Goal: Information Seeking & Learning: Learn about a topic

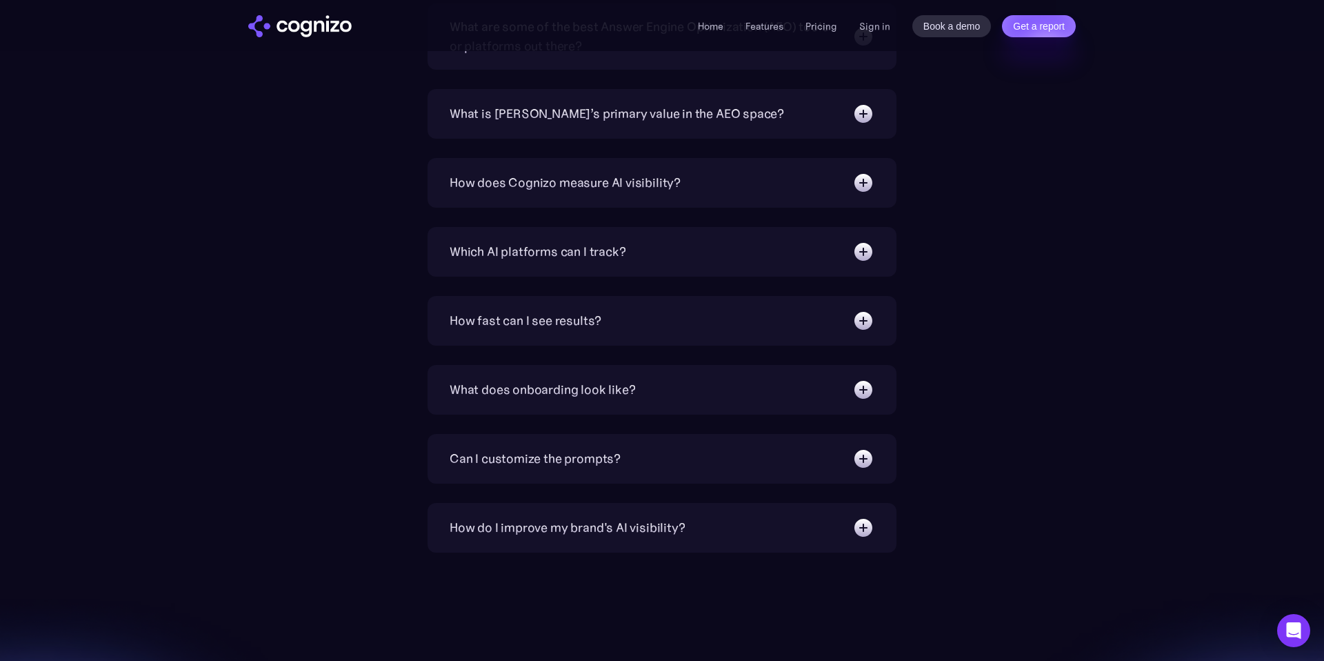
scroll to position [3445, 0]
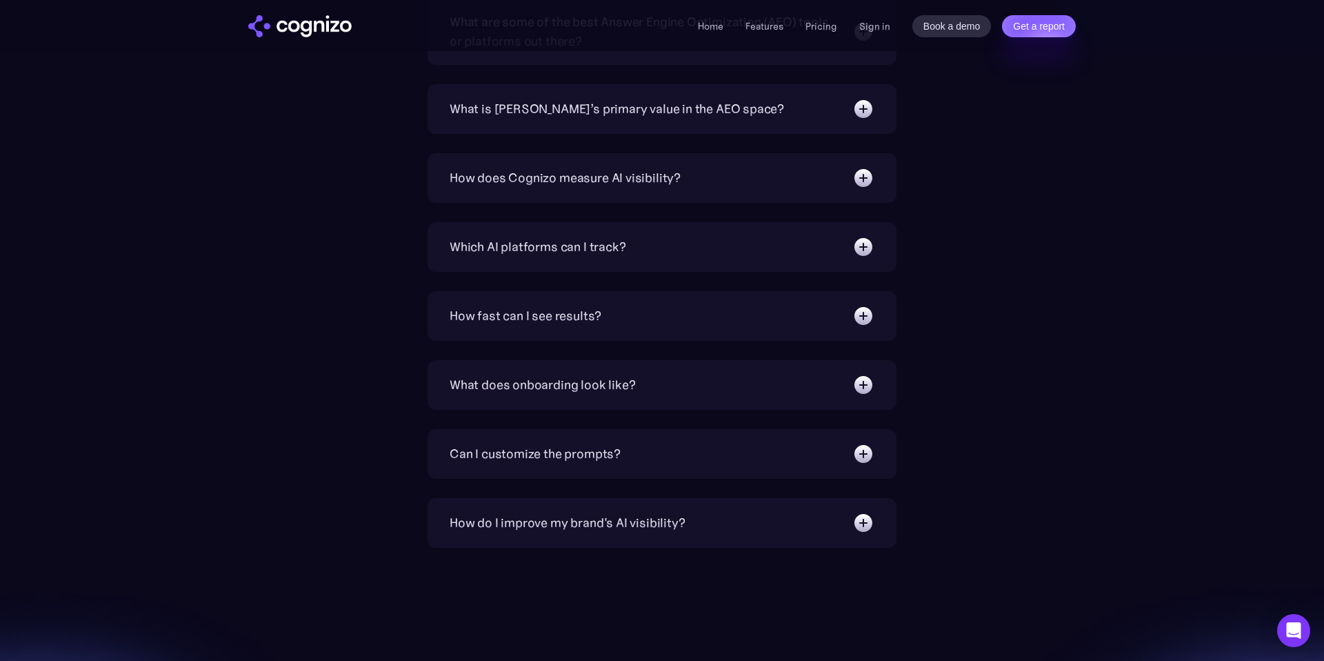
click at [868, 322] on img at bounding box center [863, 316] width 22 height 22
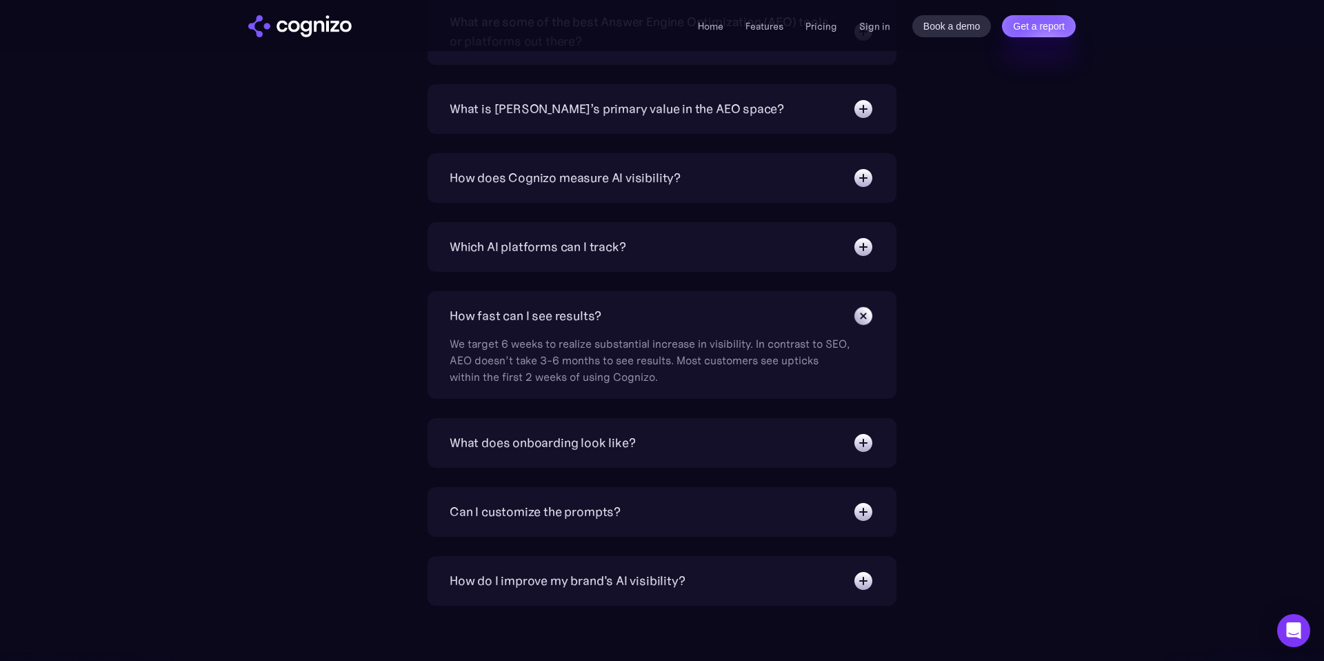
click at [862, 580] on img at bounding box center [863, 581] width 22 height 22
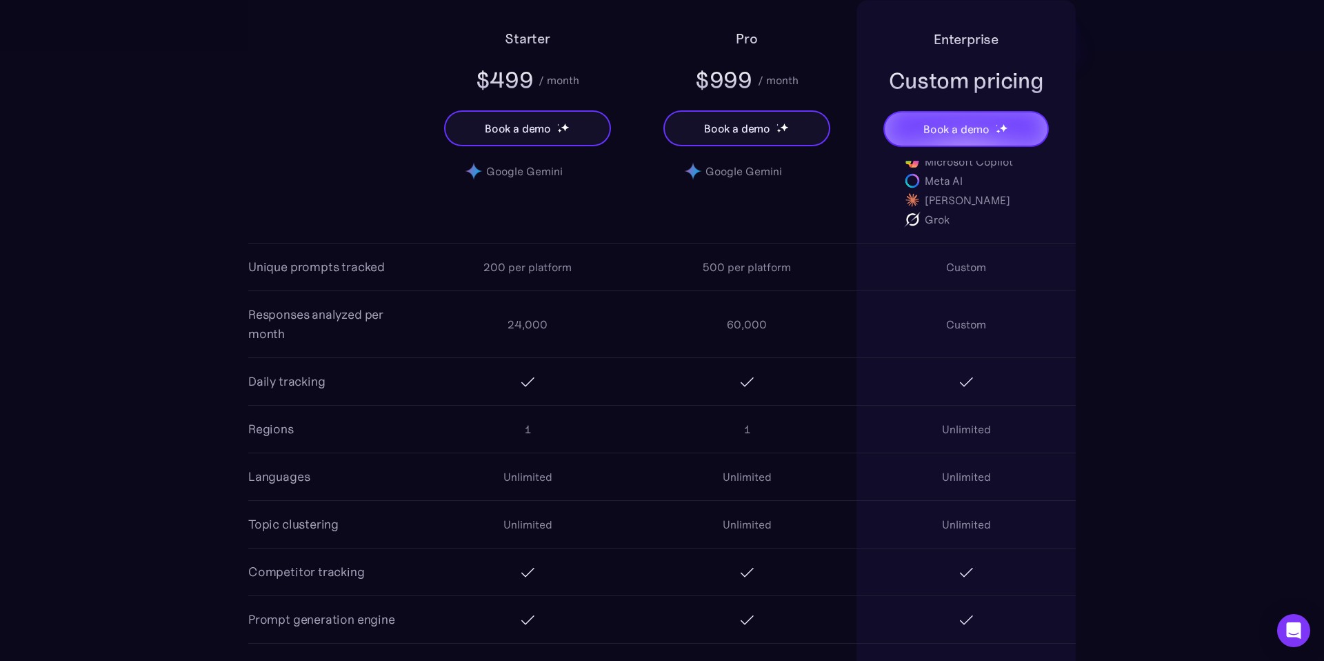
scroll to position [1105, 0]
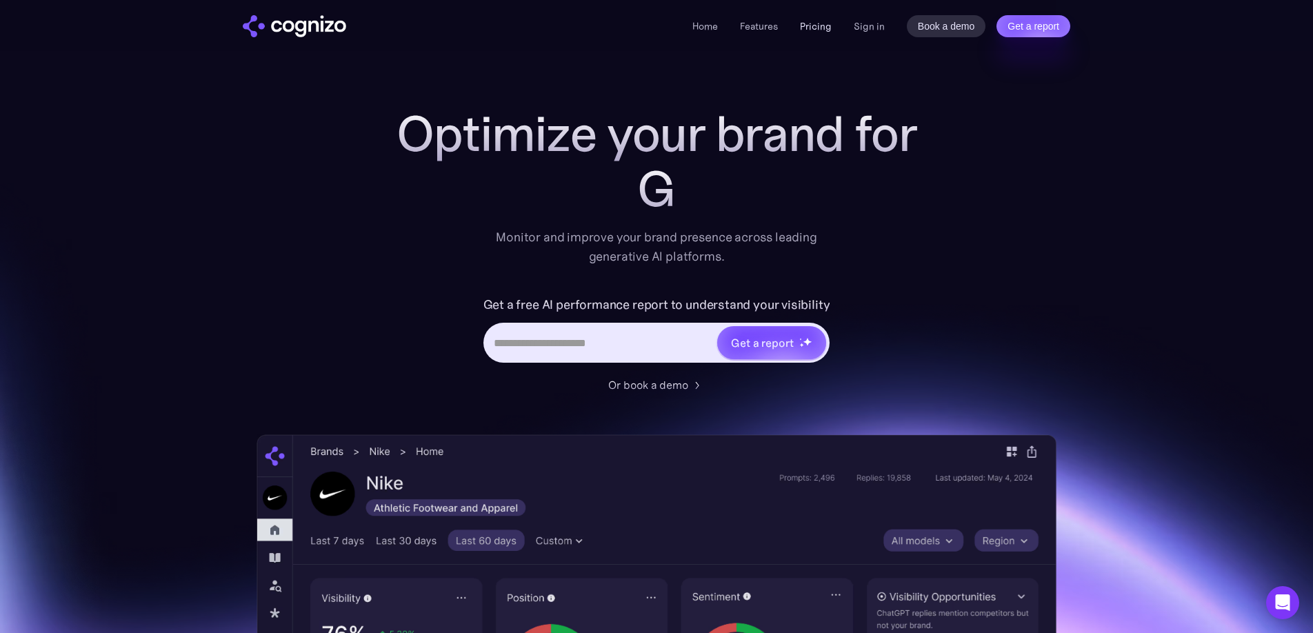
click at [821, 28] on link "Pricing" at bounding box center [816, 26] width 32 height 12
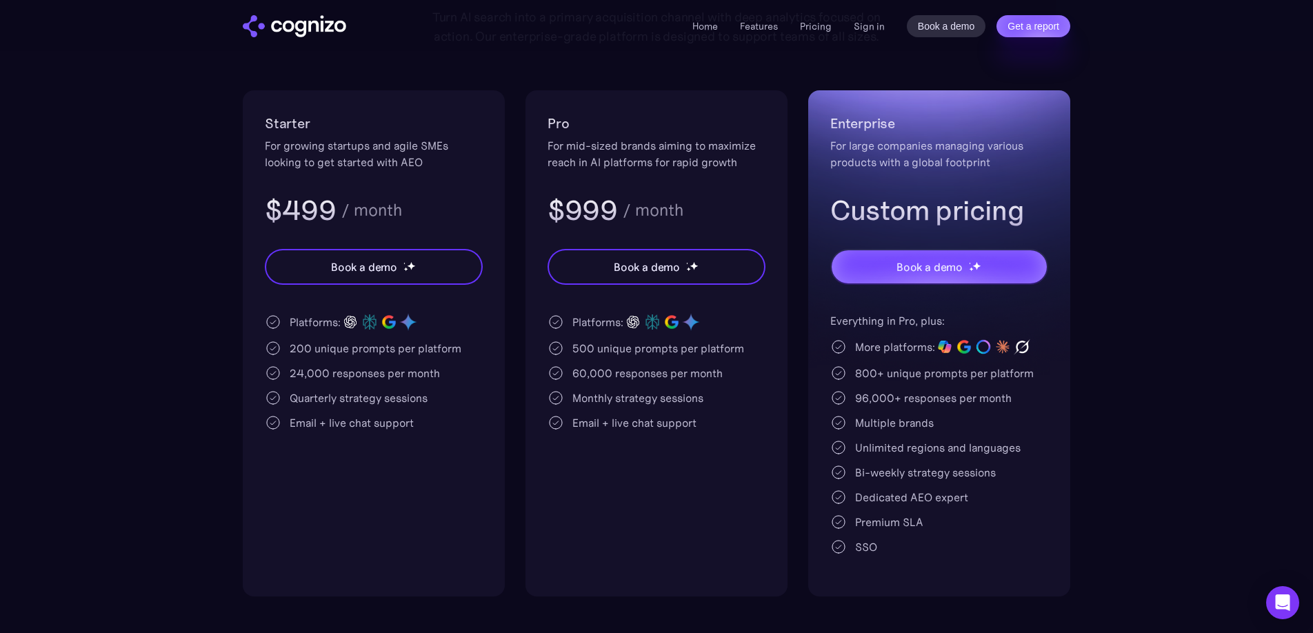
scroll to position [240, 0]
